Goal: Information Seeking & Learning: Learn about a topic

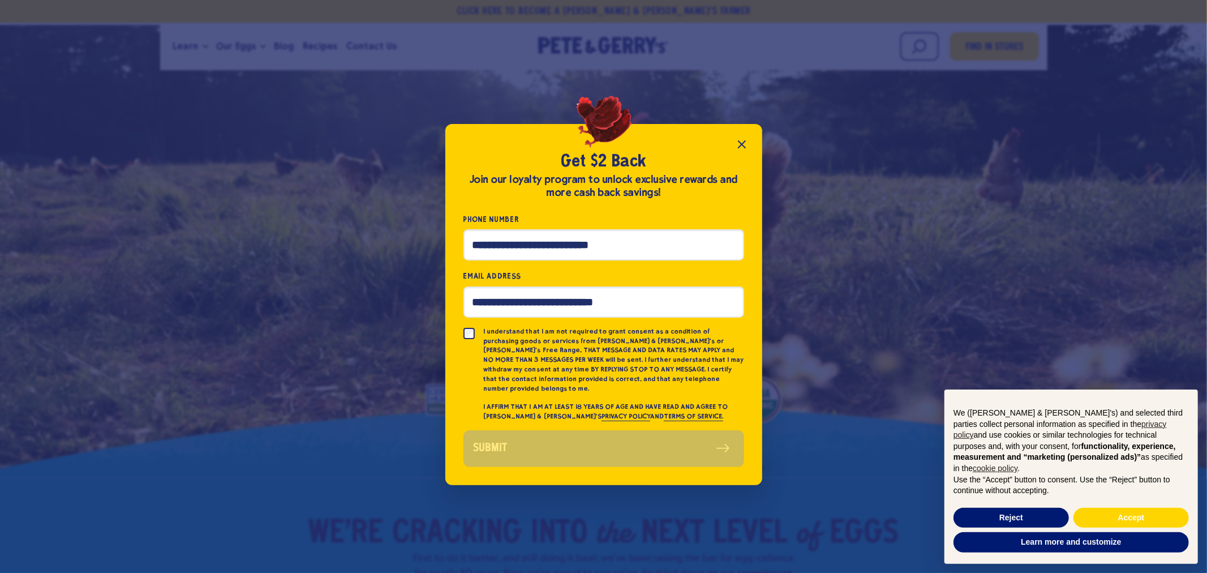
click at [746, 149] on icon "Close popup" at bounding box center [742, 144] width 14 height 14
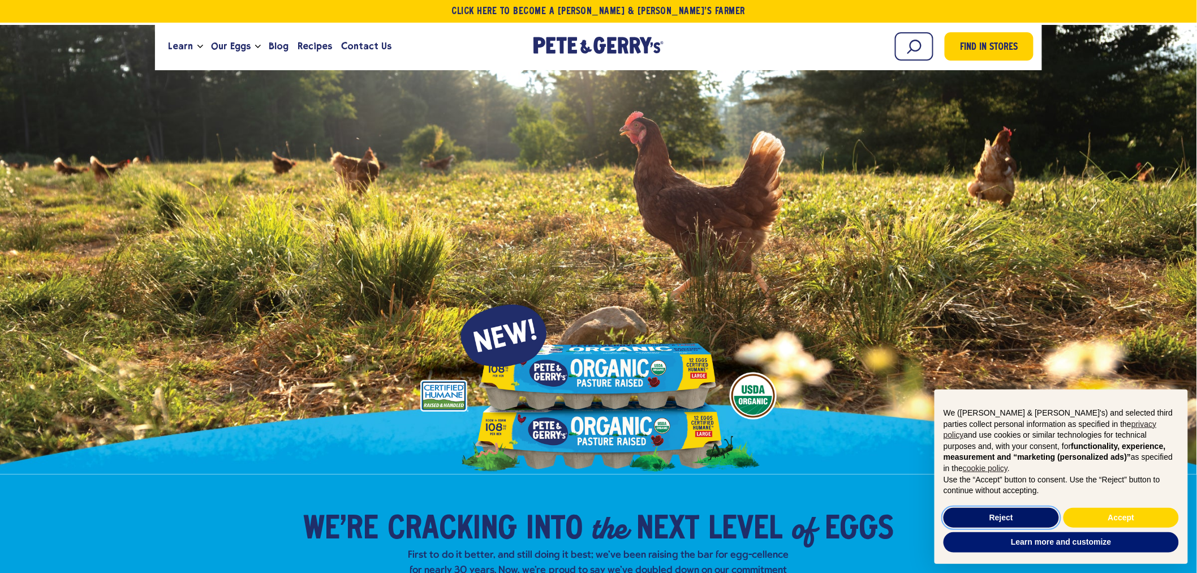
click at [1016, 523] on button "Reject" at bounding box center [1001, 517] width 115 height 20
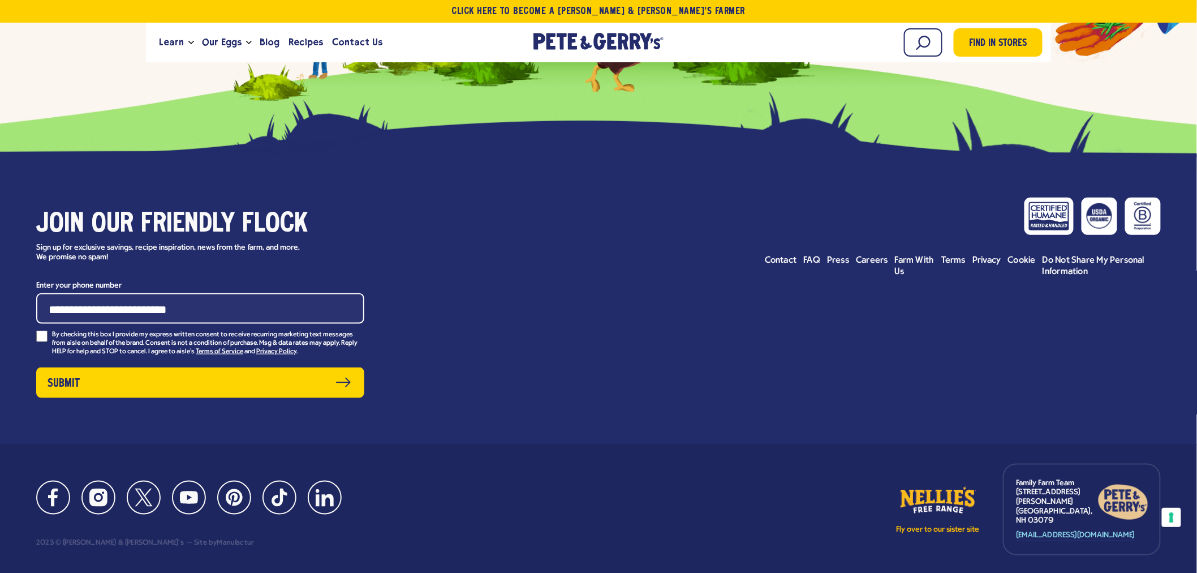
scroll to position [5770, 0]
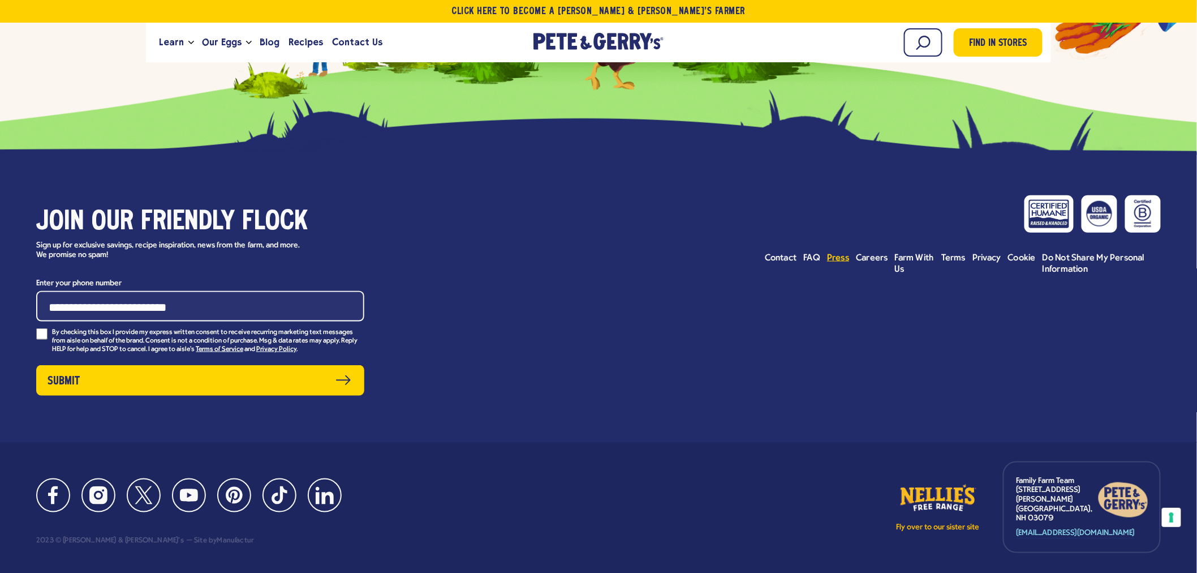
click at [845, 253] on span "Press" at bounding box center [838, 257] width 22 height 9
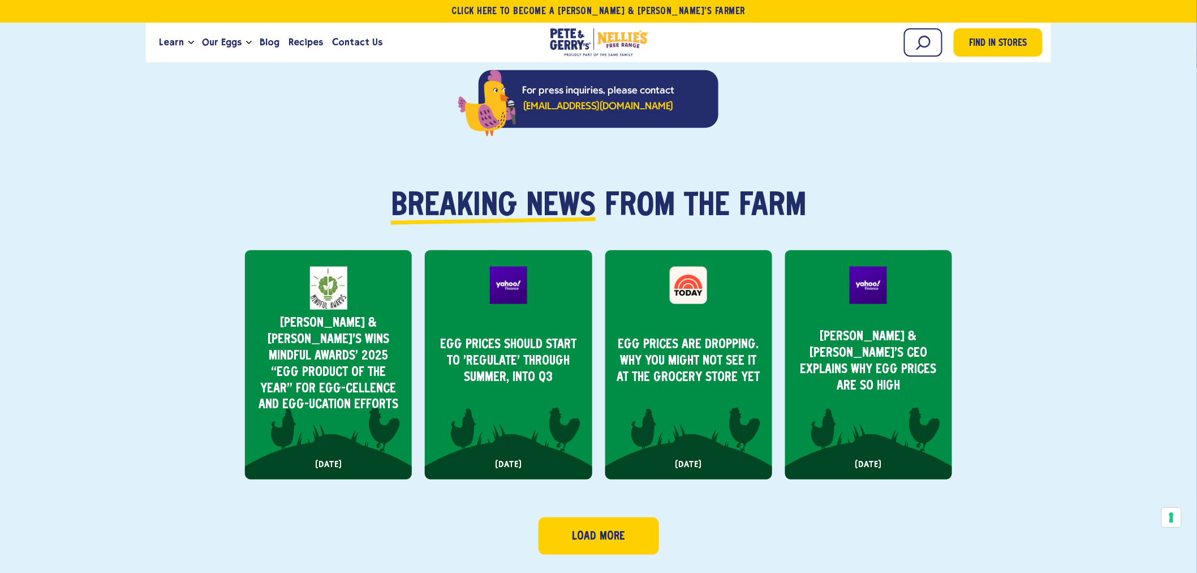
scroll to position [377, 0]
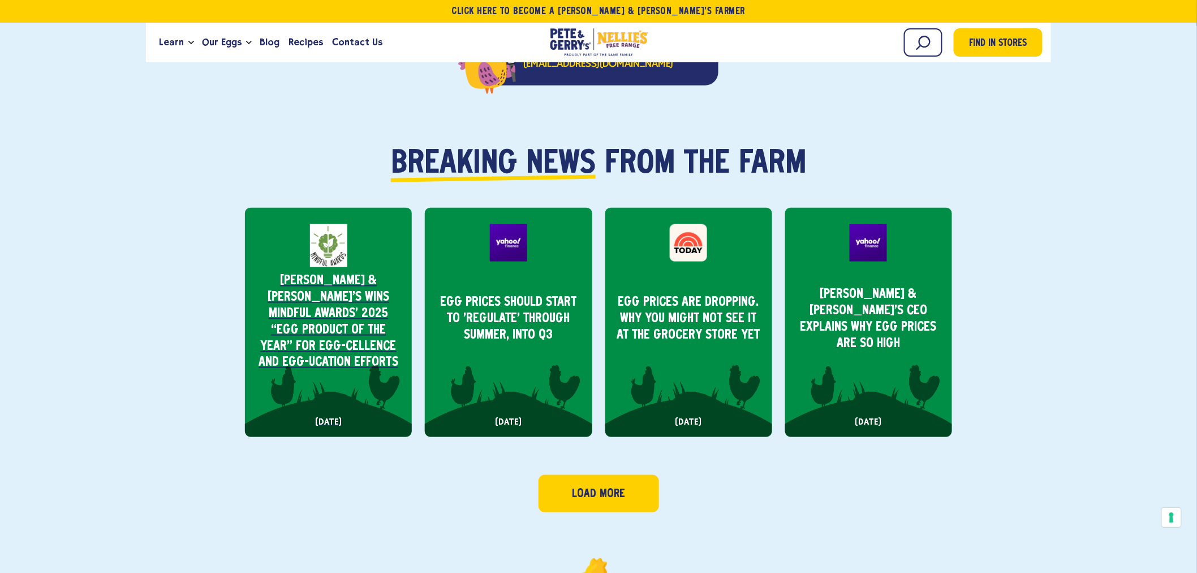
click at [310, 290] on p "Pete & Gerry’s Wins Mindful Awards’ 2025 “Egg Product of the Year” for Egg-cell…" at bounding box center [328, 322] width 149 height 98
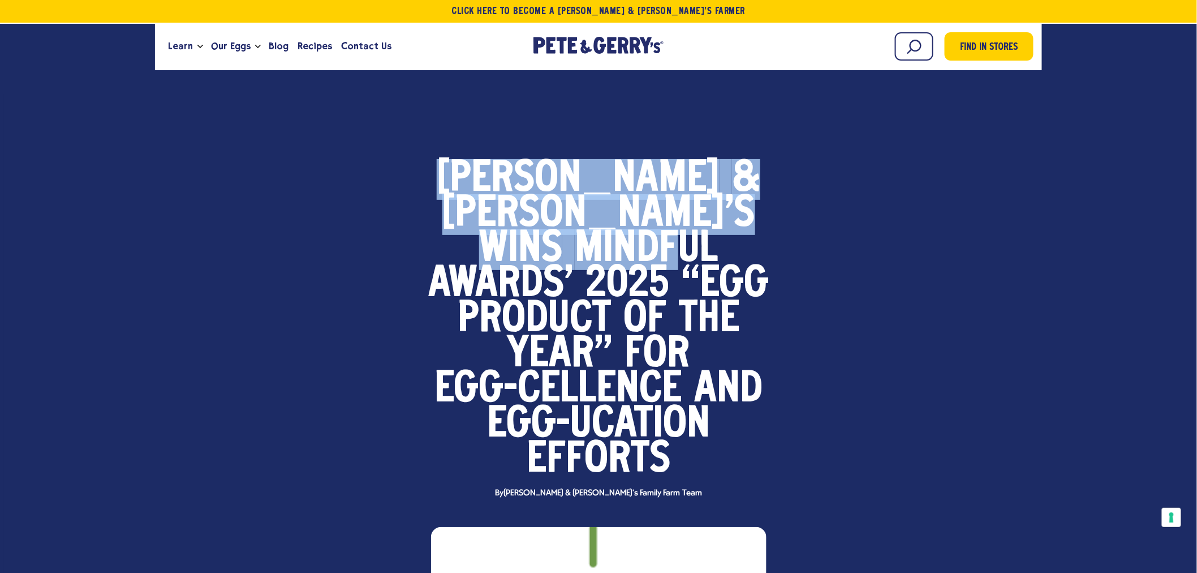
drag, startPoint x: 462, startPoint y: 166, endPoint x: 659, endPoint y: 207, distance: 201.1
click at [668, 201] on h1 "[PERSON_NAME] & [PERSON_NAME]’s Wins Mindful Awards’ 2025 “Egg Product of the Y…" at bounding box center [599, 320] width 344 height 316
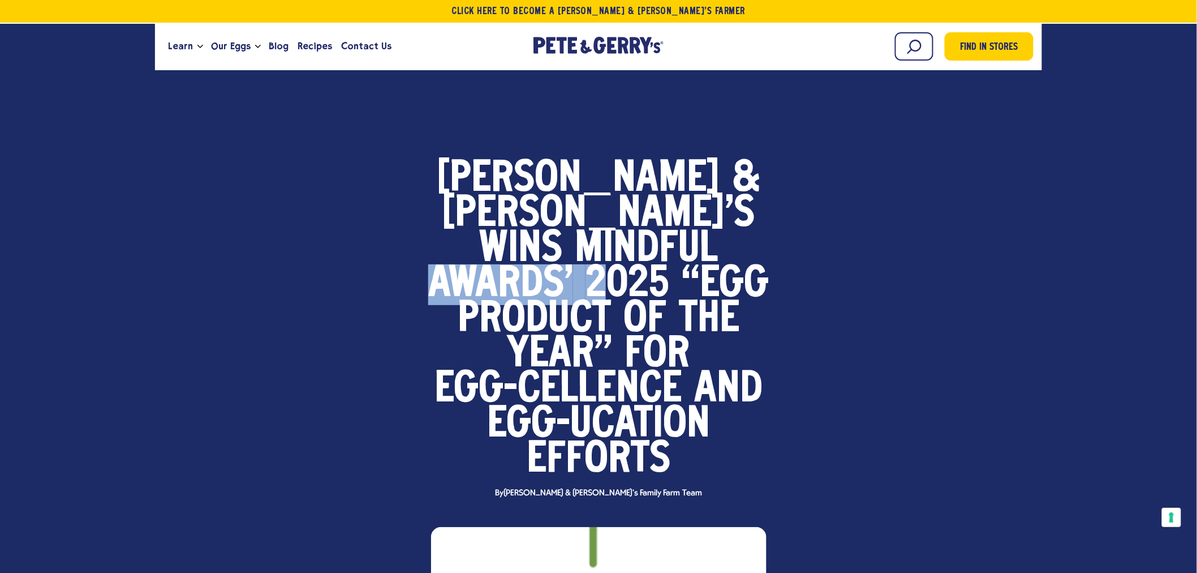
drag, startPoint x: 433, startPoint y: 241, endPoint x: 612, endPoint y: 242, distance: 178.8
click at [612, 242] on strong "[PERSON_NAME] & [PERSON_NAME]’s Wins Mindful Awards’ 2025 “Egg Product of the Y…" at bounding box center [598, 319] width 341 height 321
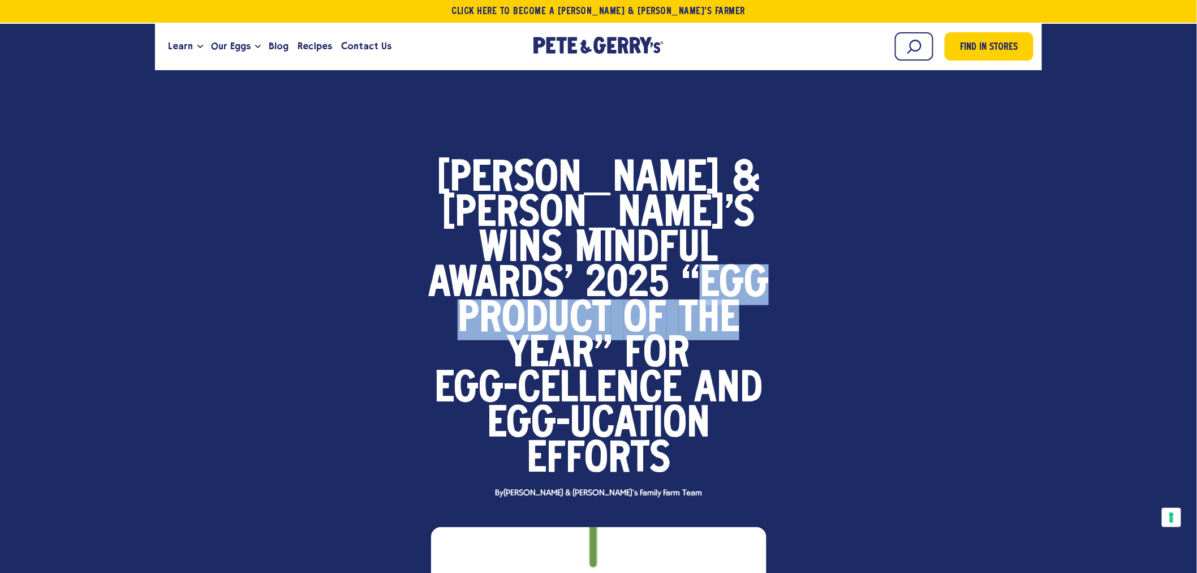
drag, startPoint x: 702, startPoint y: 240, endPoint x: 752, endPoint y: 289, distance: 70.0
click at [752, 292] on h1 "[PERSON_NAME] & [PERSON_NAME]’s Wins Mindful Awards’ 2025 “Egg Product of the Y…" at bounding box center [599, 320] width 344 height 316
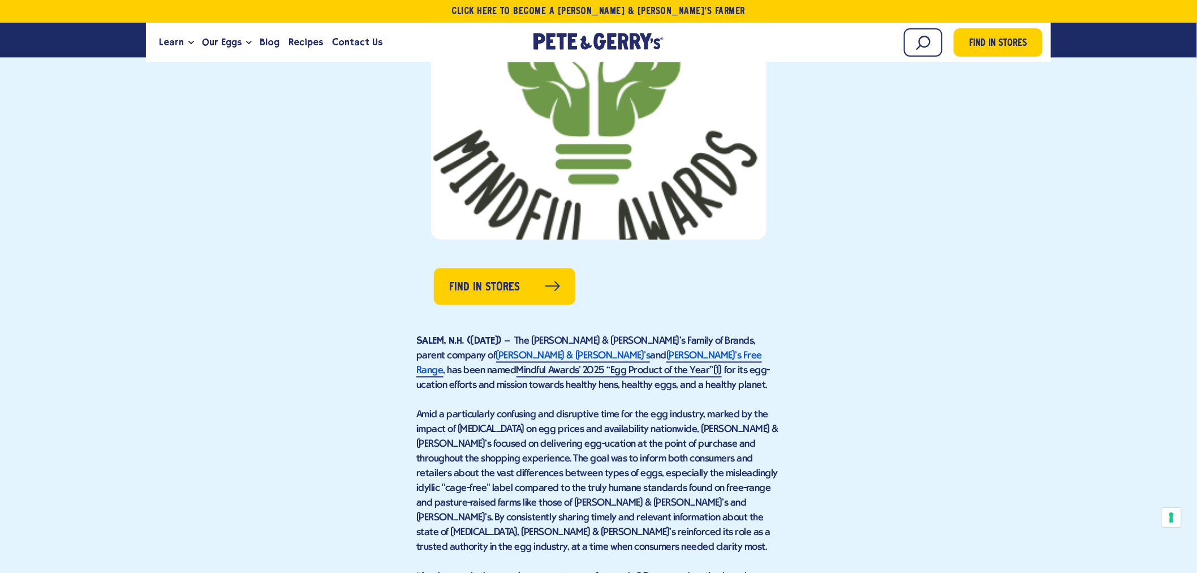
scroll to position [629, 0]
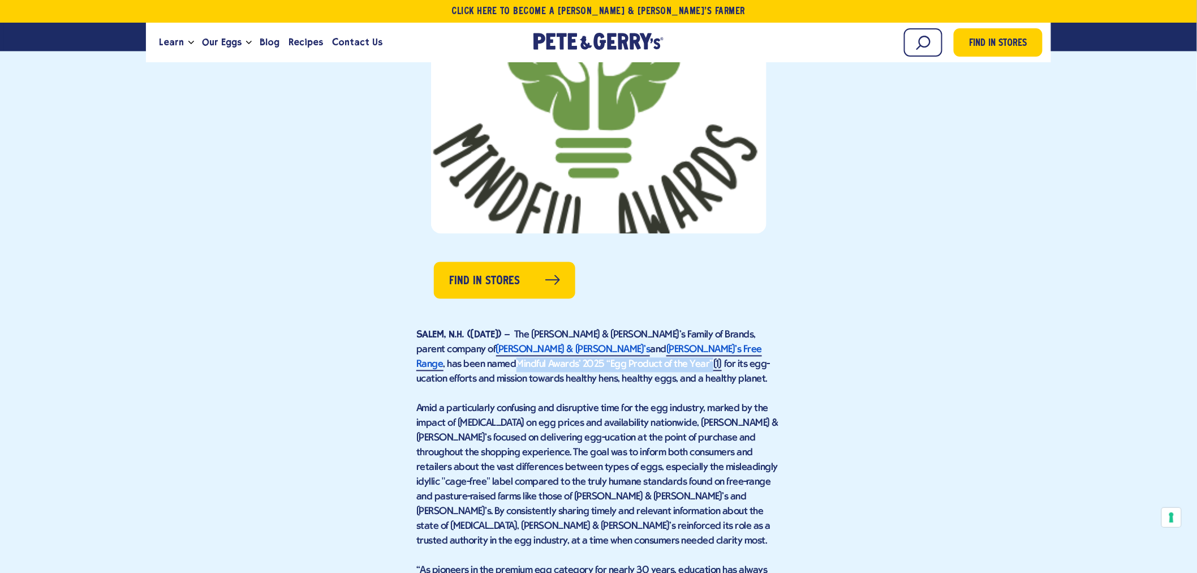
drag, startPoint x: 642, startPoint y: 313, endPoint x: 498, endPoint y: 327, distance: 145.0
click at [498, 330] on span "The [PERSON_NAME] & [PERSON_NAME]’s Family of Brands, parent company of [PERSON…" at bounding box center [593, 357] width 354 height 55
copy span "Mindful Awards’ 2025 “Egg Product of the Year”"
